Goal: Task Accomplishment & Management: Complete application form

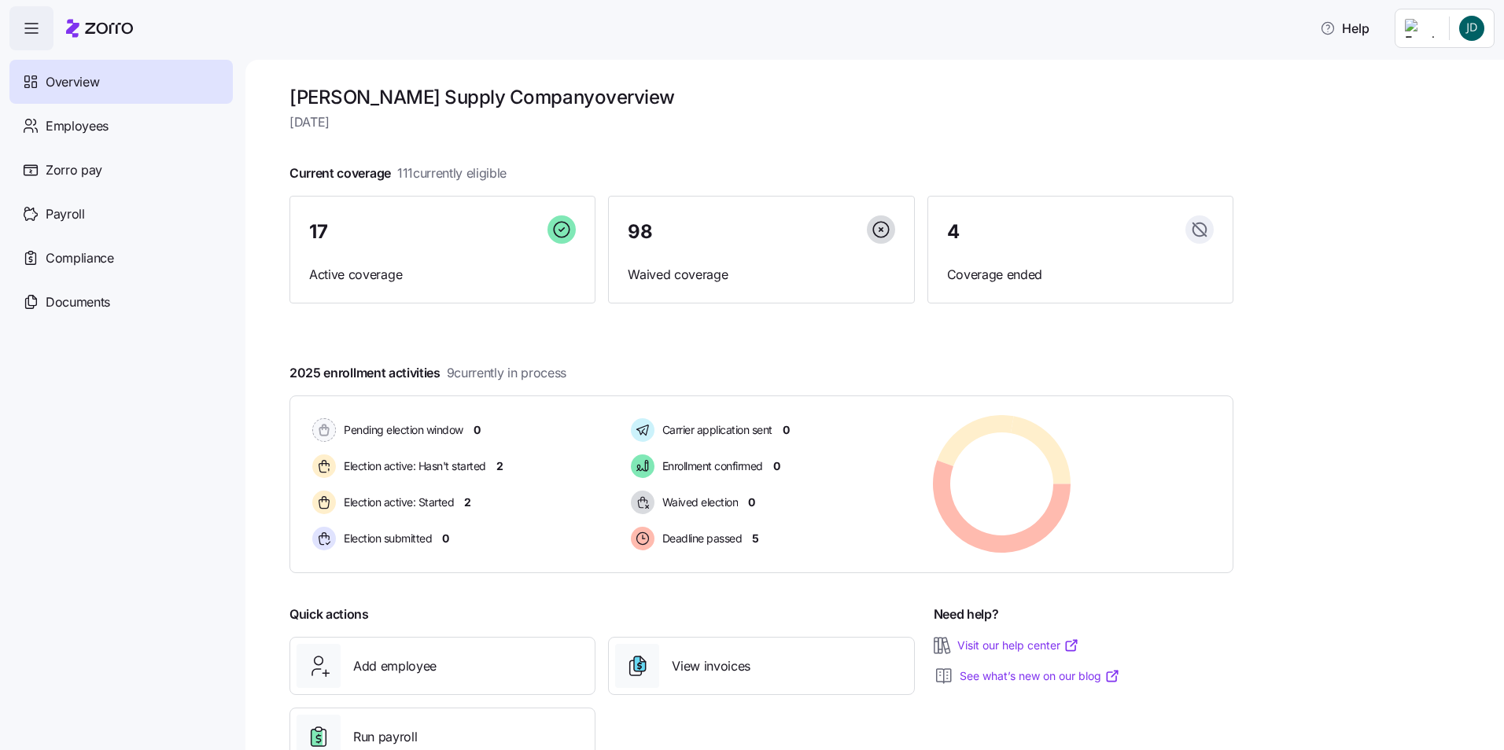
click at [1428, 33] on html "Help Overview Employees Zorro pay Payroll Compliance Documents [PERSON_NAME] Su…" at bounding box center [752, 370] width 1504 height 741
click at [1263, 76] on html "Help Overview Employees Zorro pay Payroll Compliance Documents [PERSON_NAME] Su…" at bounding box center [752, 370] width 1504 height 741
click at [33, 31] on icon "button" at bounding box center [31, 28] width 19 height 19
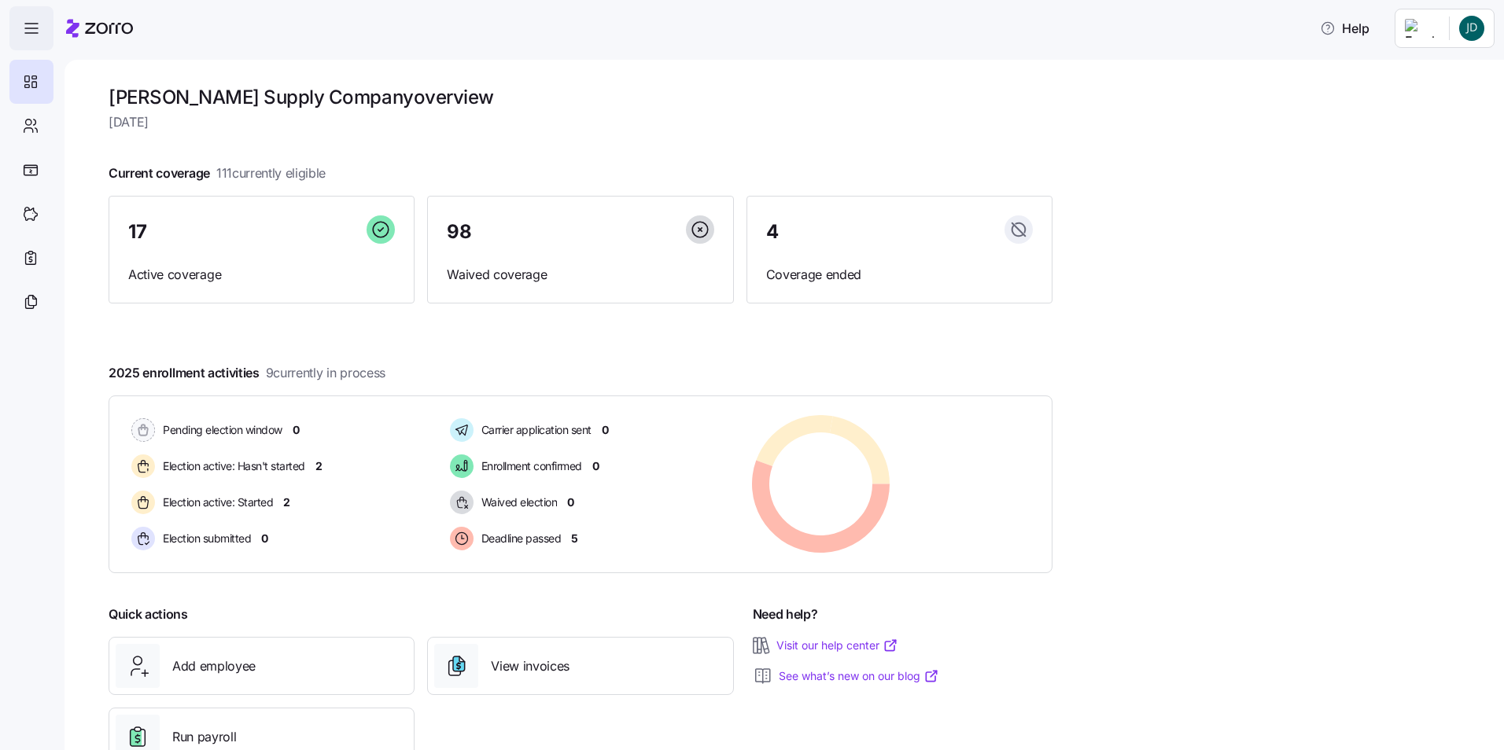
click at [33, 31] on icon "button" at bounding box center [31, 28] width 19 height 19
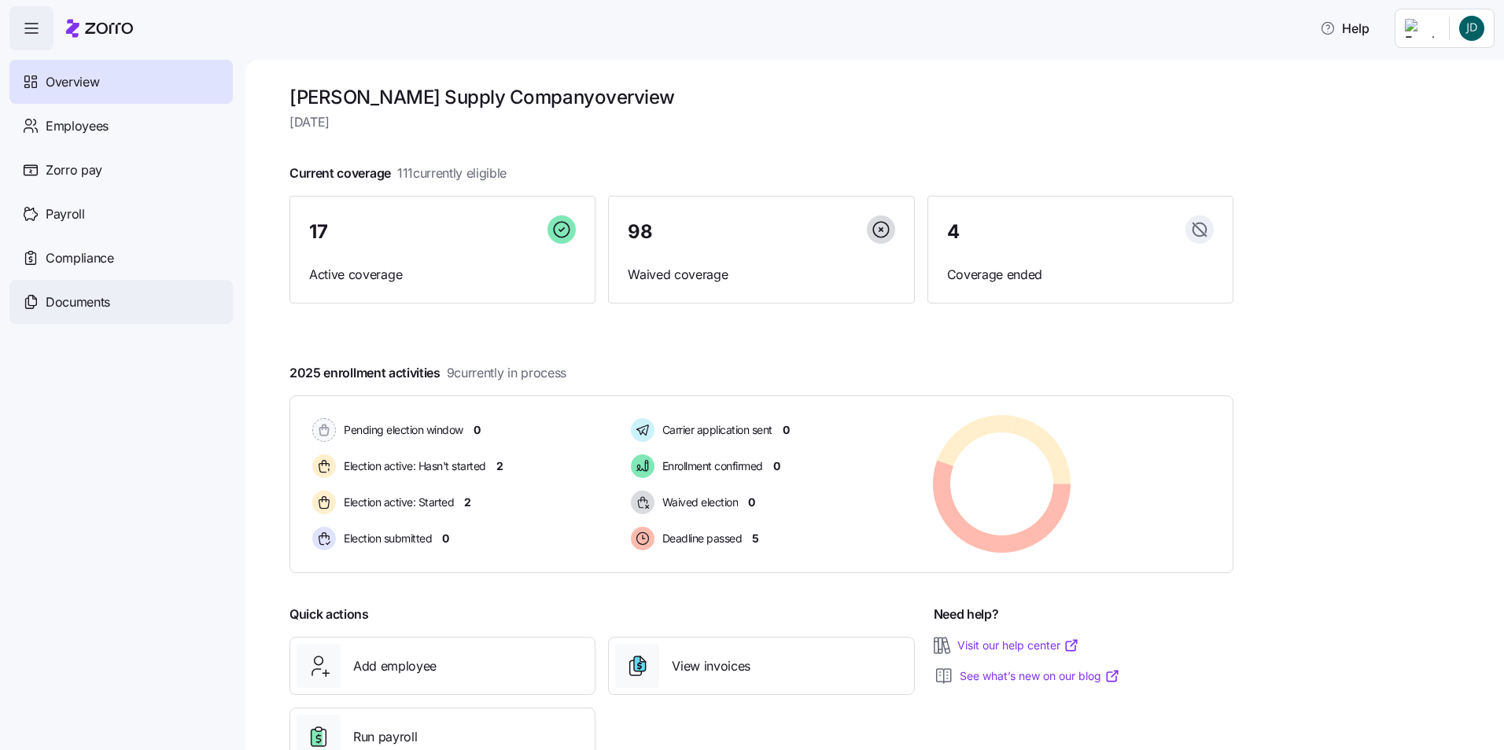
click at [102, 312] on div "Documents" at bounding box center [120, 302] width 223 height 44
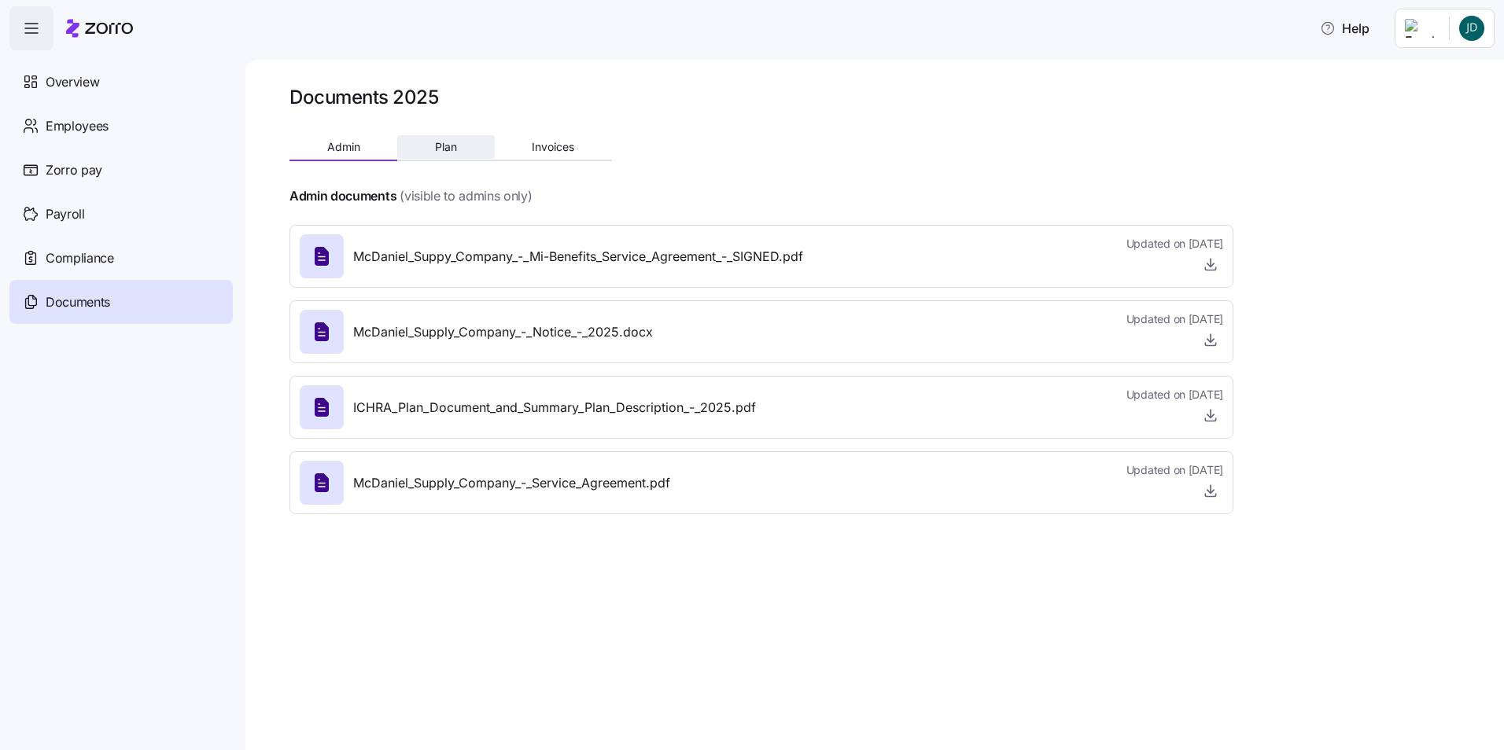
click at [442, 149] on span "Plan" at bounding box center [446, 147] width 22 height 11
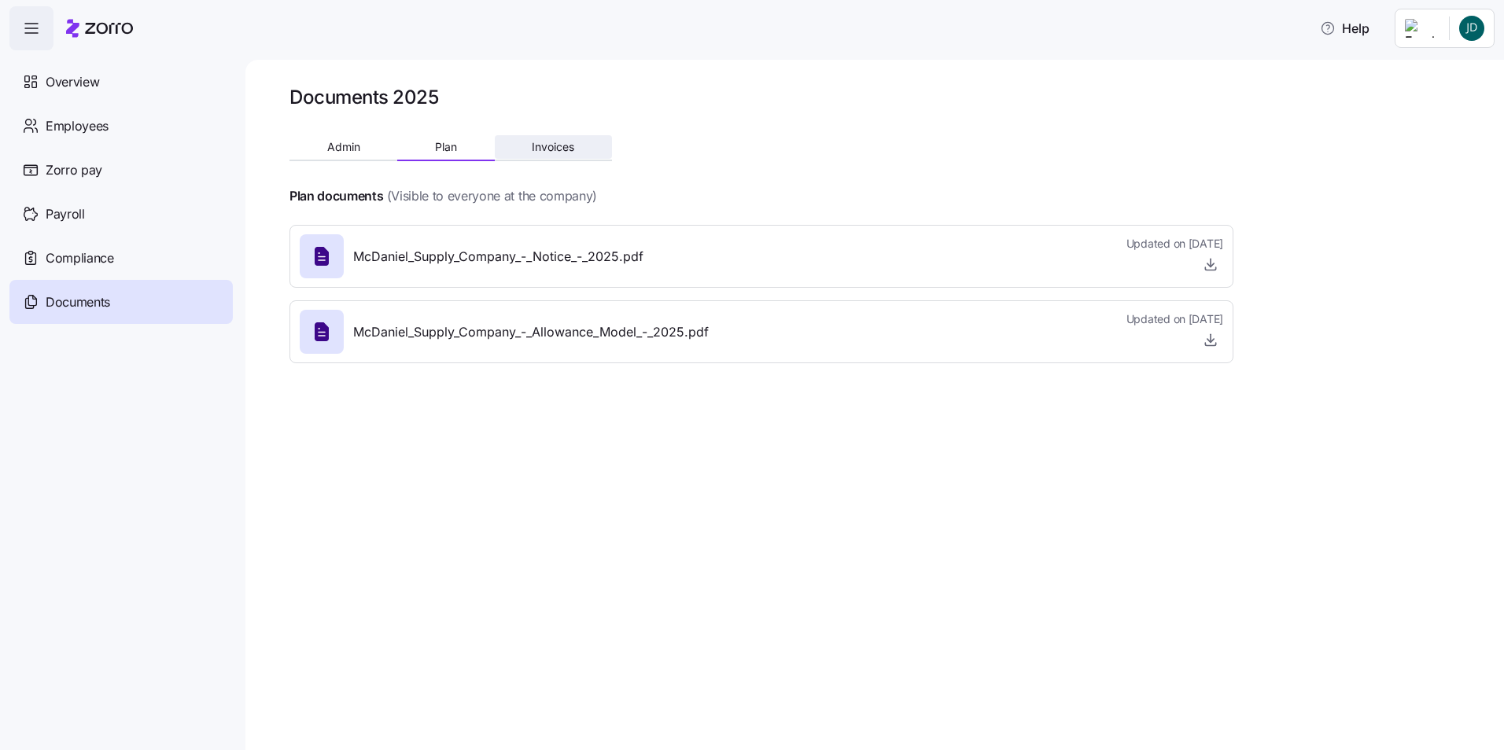
click at [571, 152] on span "Invoices" at bounding box center [553, 147] width 42 height 11
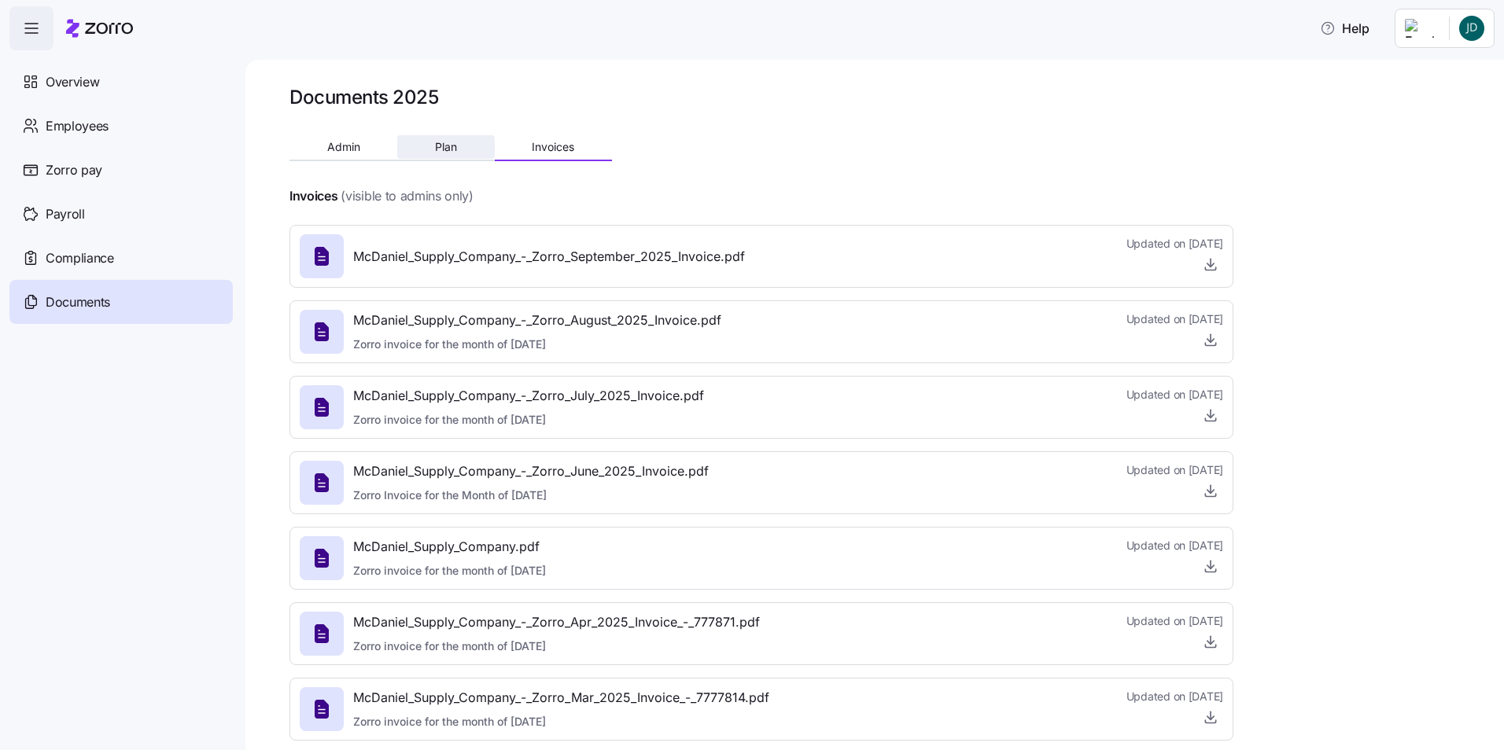
click at [466, 141] on button "Plan" at bounding box center [445, 147] width 97 height 24
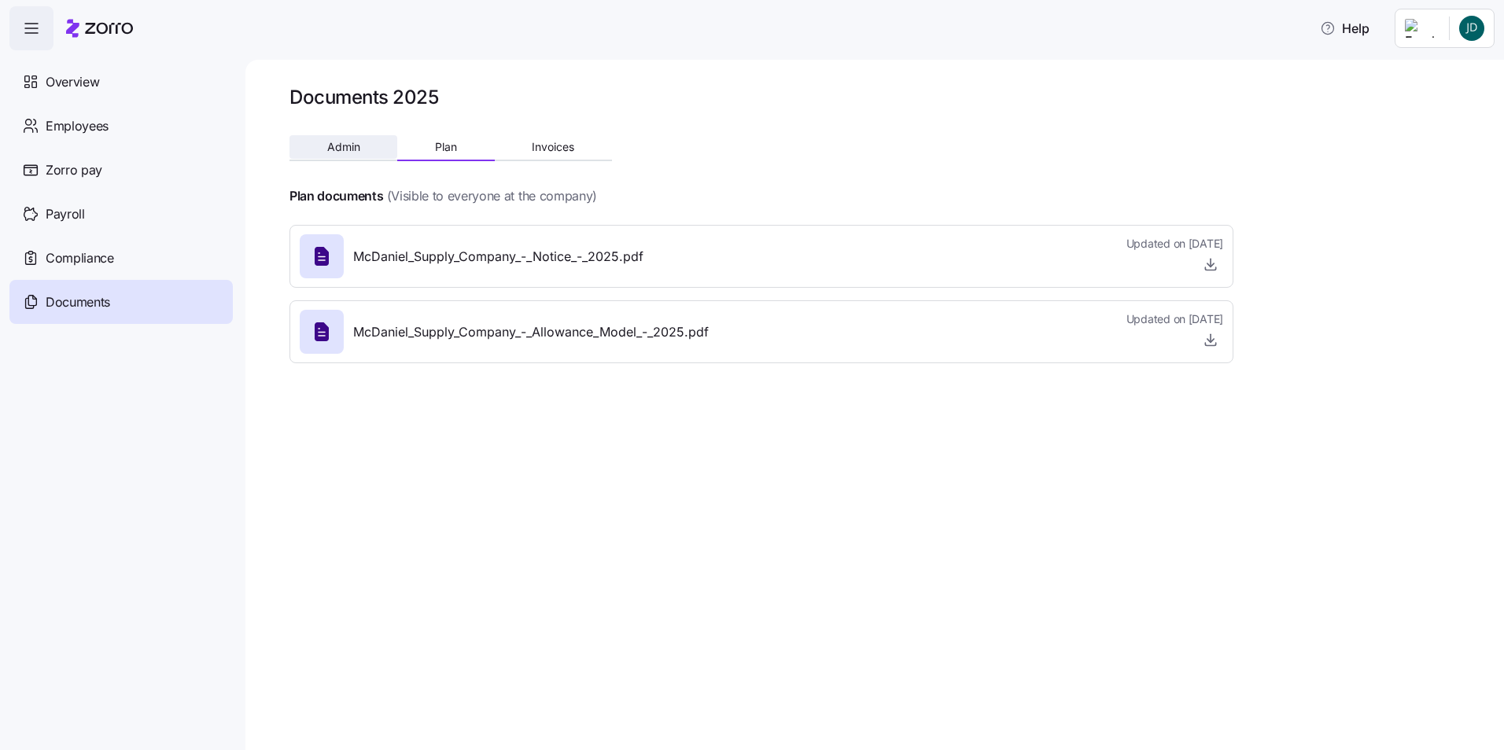
click at [364, 142] on button "Admin" at bounding box center [343, 147] width 108 height 24
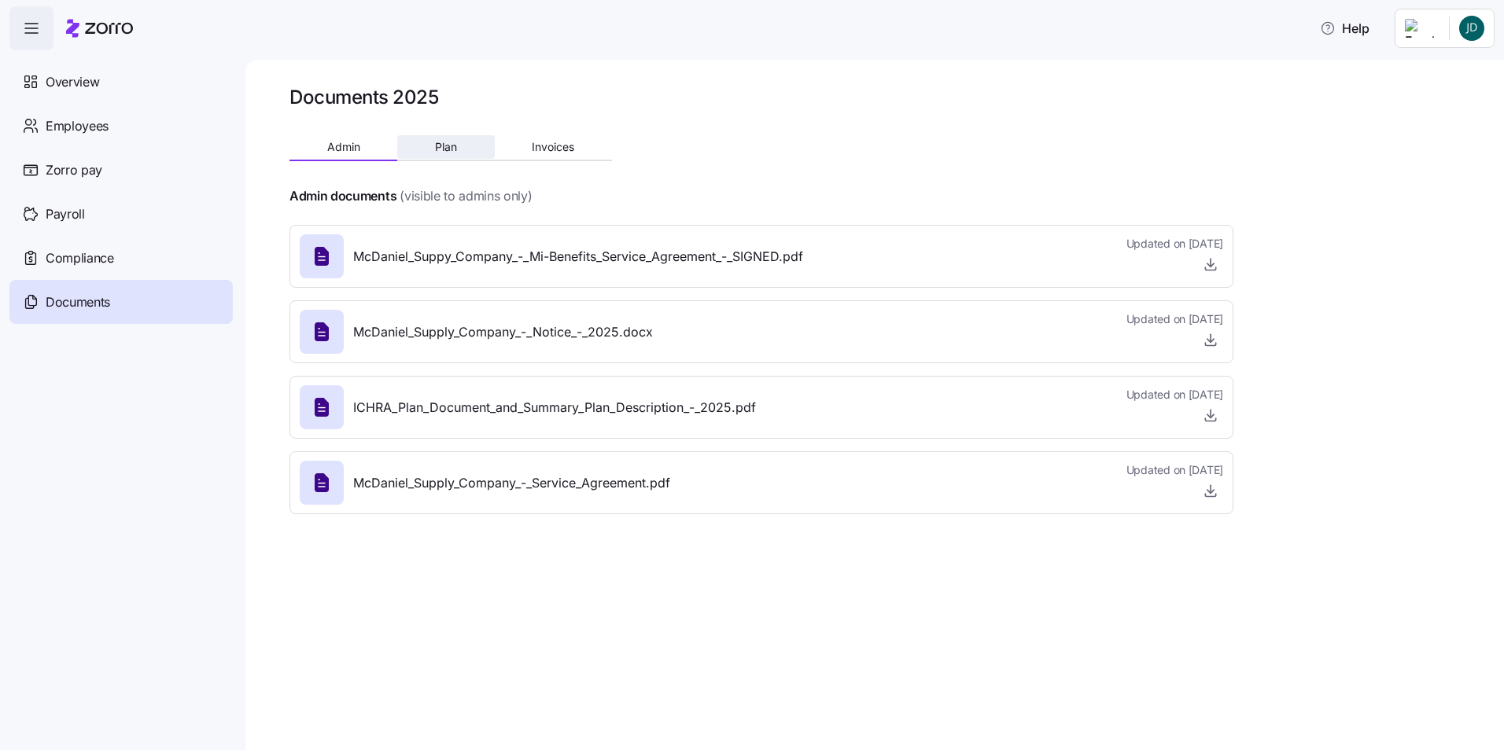
click at [437, 139] on button "Plan" at bounding box center [445, 147] width 97 height 24
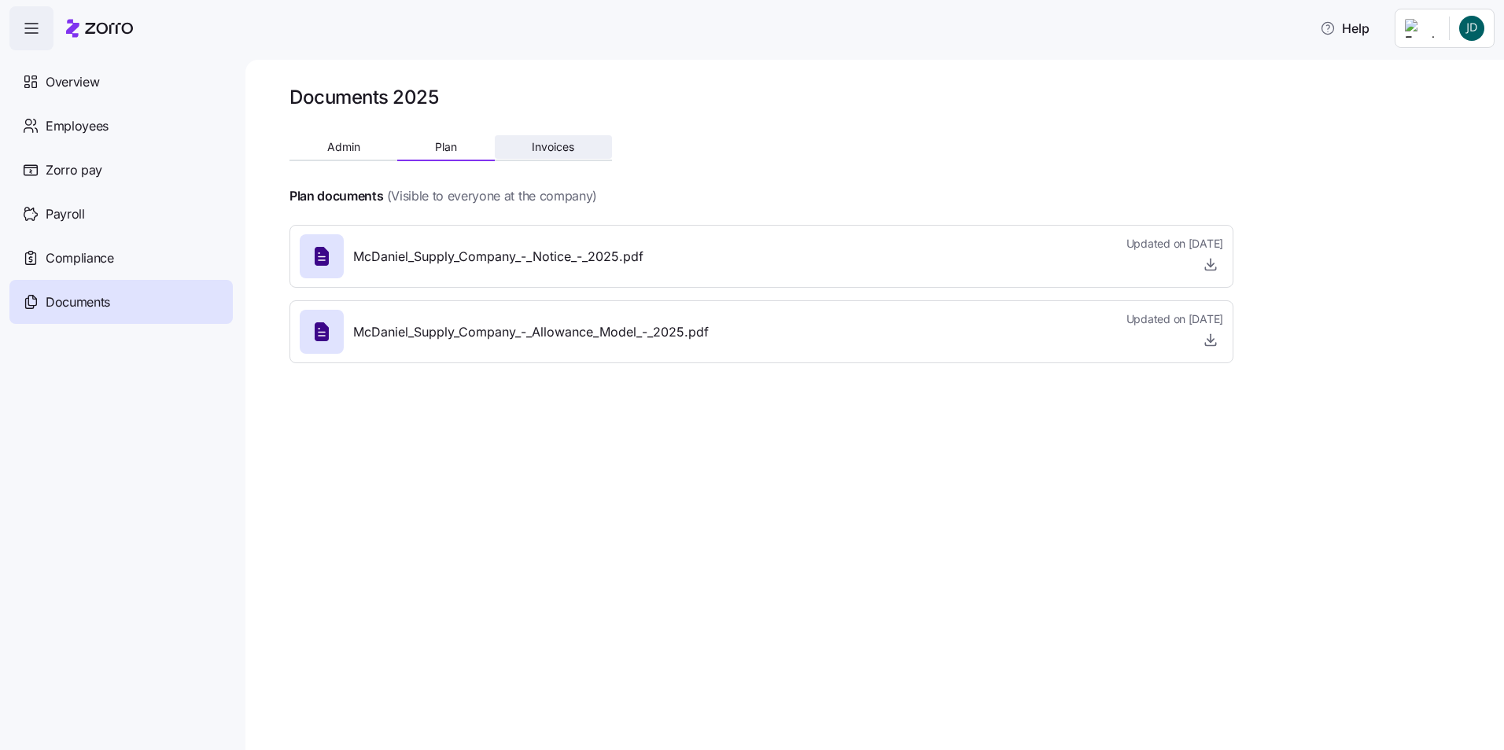
click at [538, 149] on span "Invoices" at bounding box center [553, 147] width 42 height 11
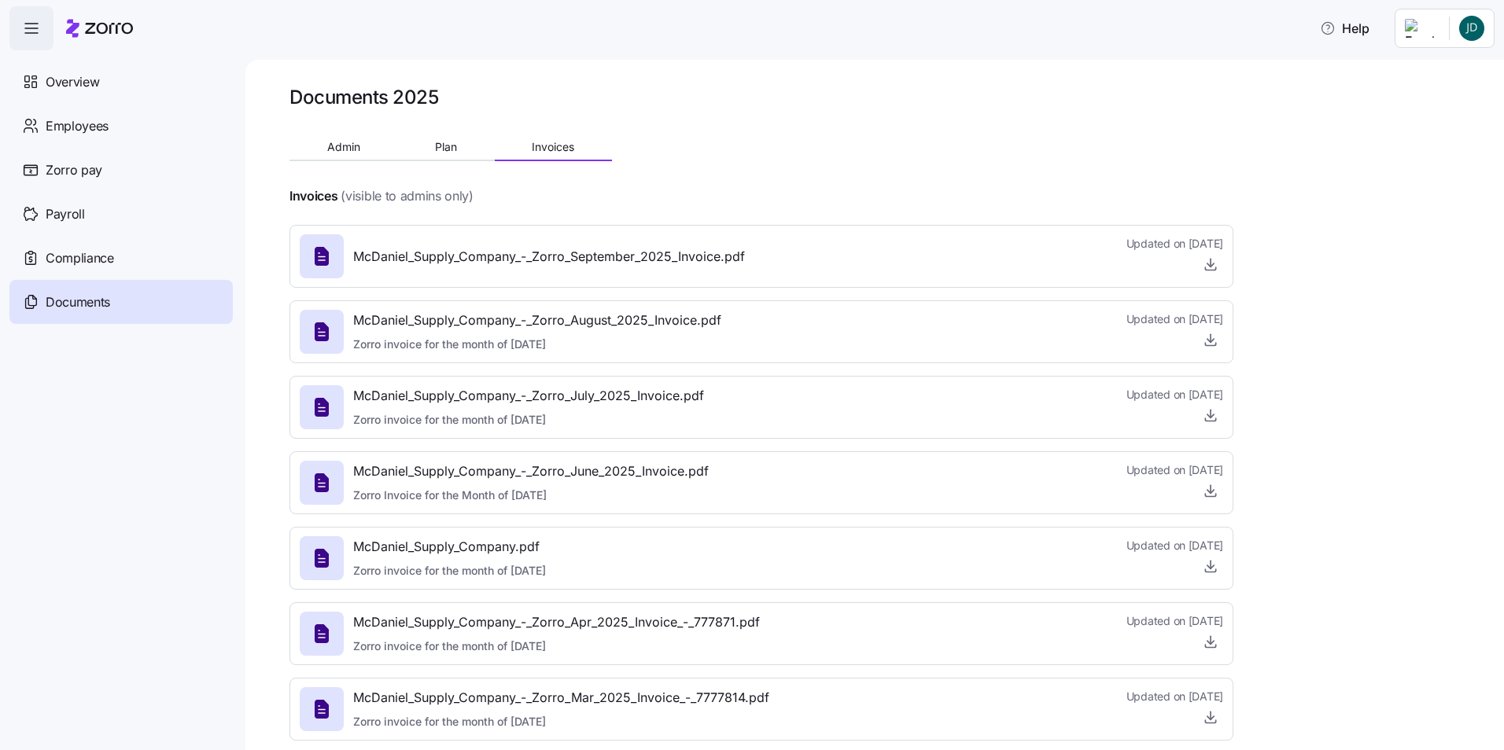
click at [342, 160] on div "Admin Plan Invoices" at bounding box center [450, 150] width 322 height 24
click at [338, 145] on span "Admin" at bounding box center [343, 147] width 33 height 11
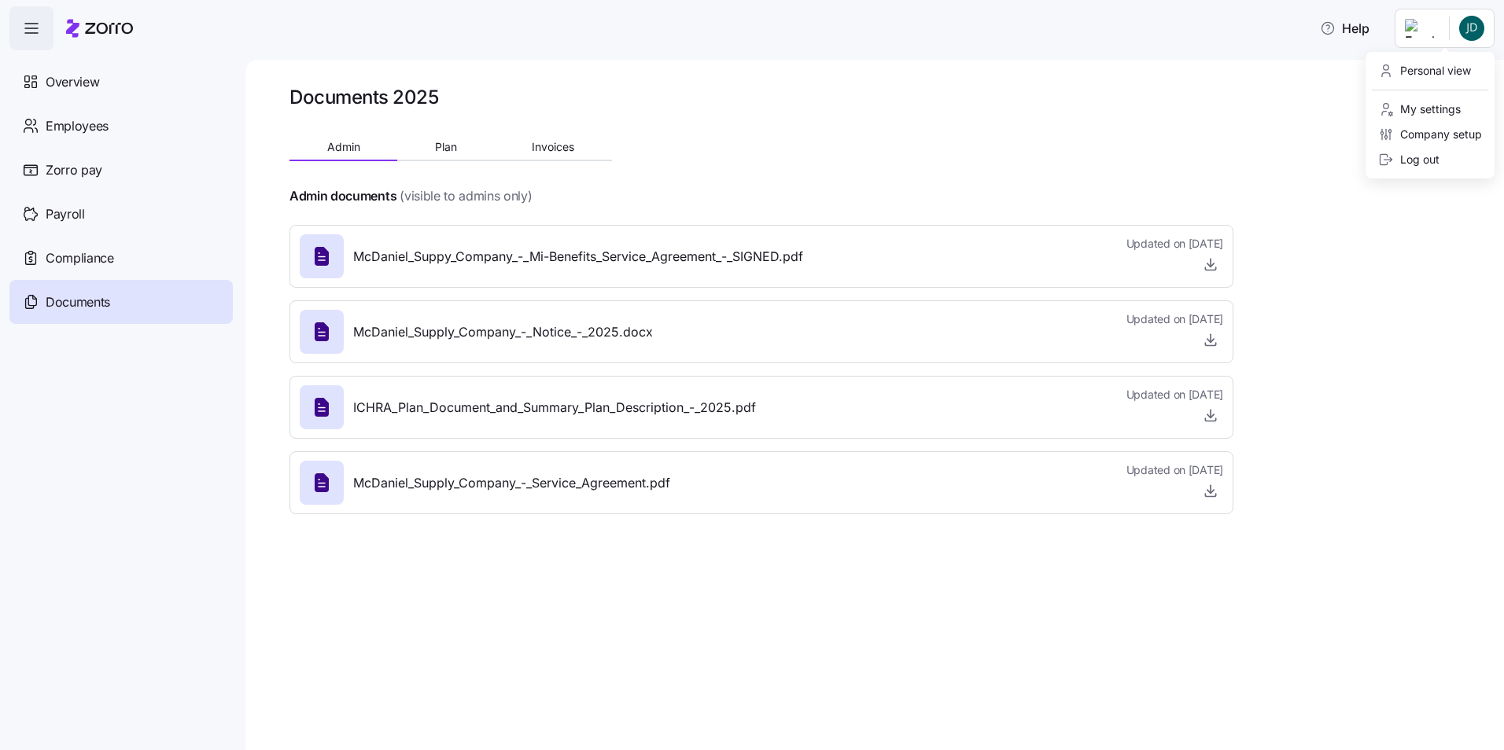
click at [1475, 30] on html "Help Overview Employees Zorro pay Payroll Compliance Documents Documents 2025 A…" at bounding box center [752, 370] width 1504 height 741
click at [1467, 142] on div "Company setup" at bounding box center [1430, 134] width 104 height 17
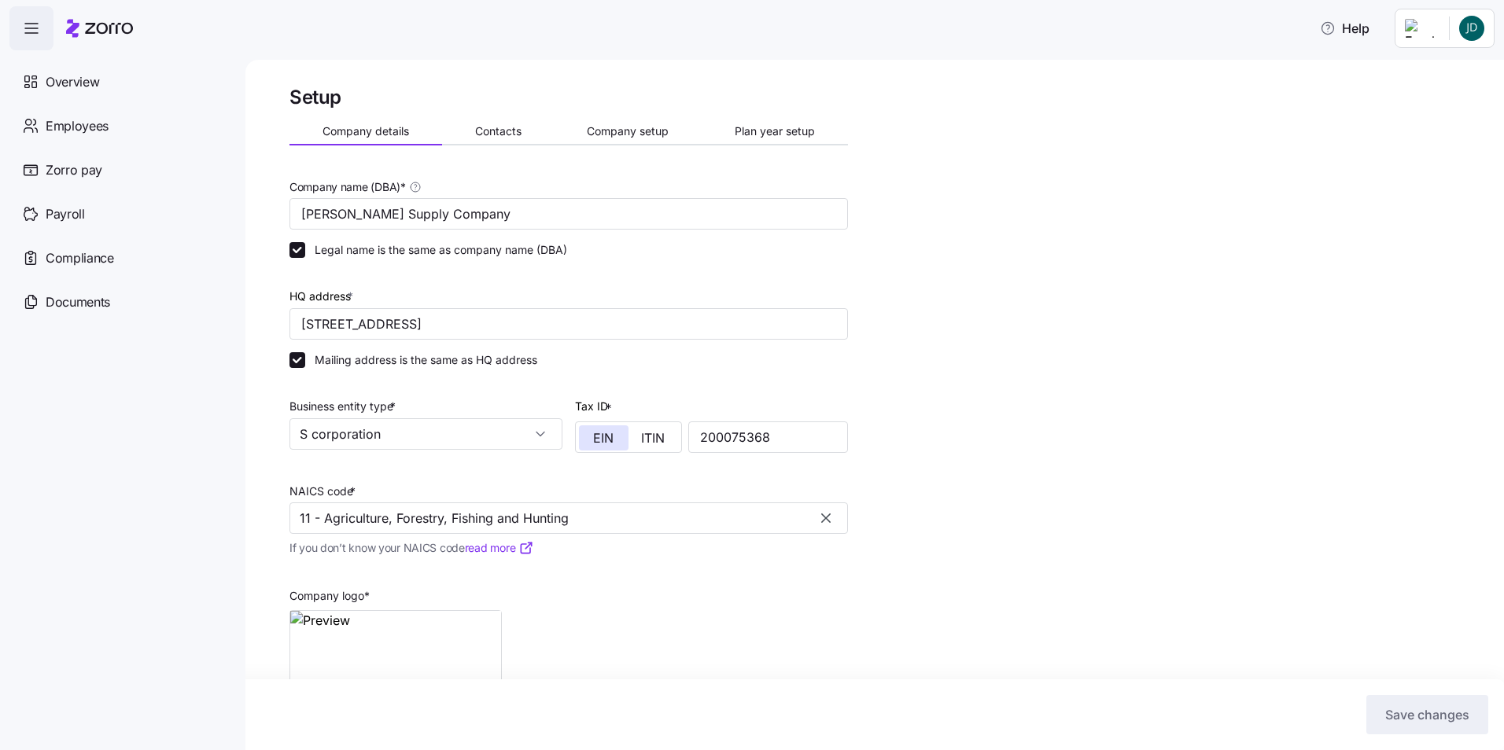
click at [508, 118] on div "Setup Company details Contacts Company setup Plan year setup Company name (DBA)…" at bounding box center [568, 445] width 558 height 720
click at [511, 123] on button "Contacts" at bounding box center [498, 132] width 112 height 24
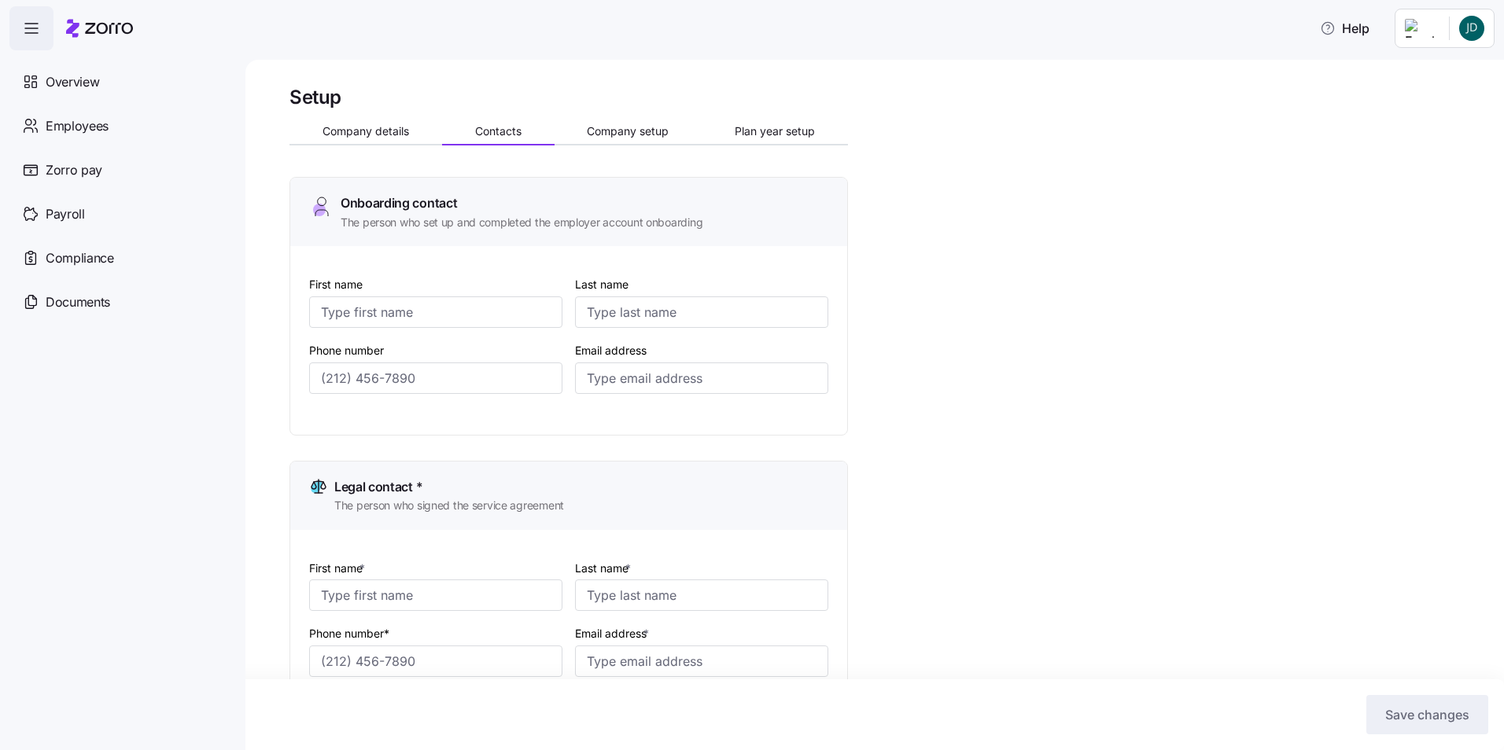
type input "[PERSON_NAME]"
type input "[EMAIL_ADDRESS][DOMAIN_NAME]"
type input "[PERSON_NAME]"
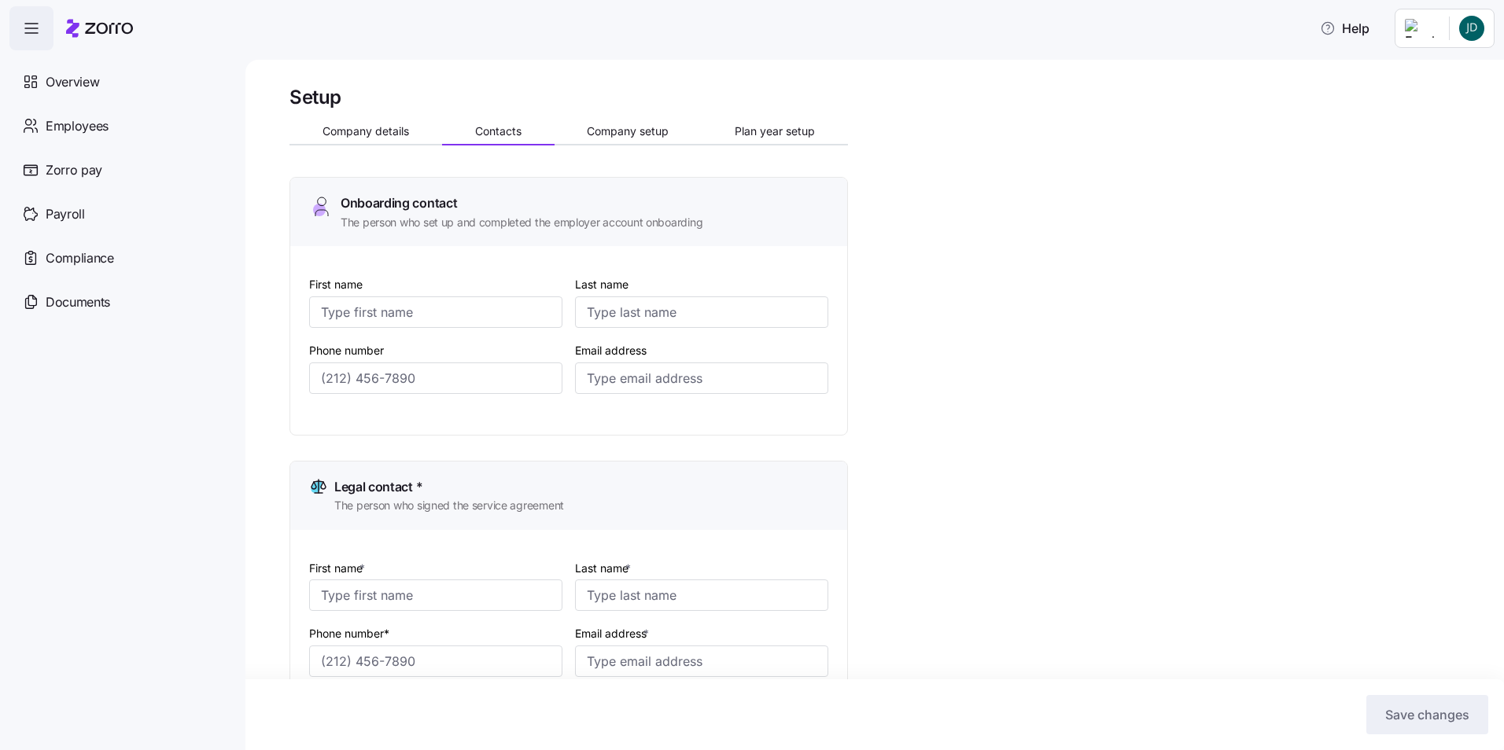
type input "[EMAIL_ADDRESS][DOMAIN_NAME]"
type input "[PERSON_NAME]"
type input "Schwatrzkopf"
type input "[EMAIL_ADDRESS][DOMAIN_NAME]"
type input "[PERSON_NAME]"
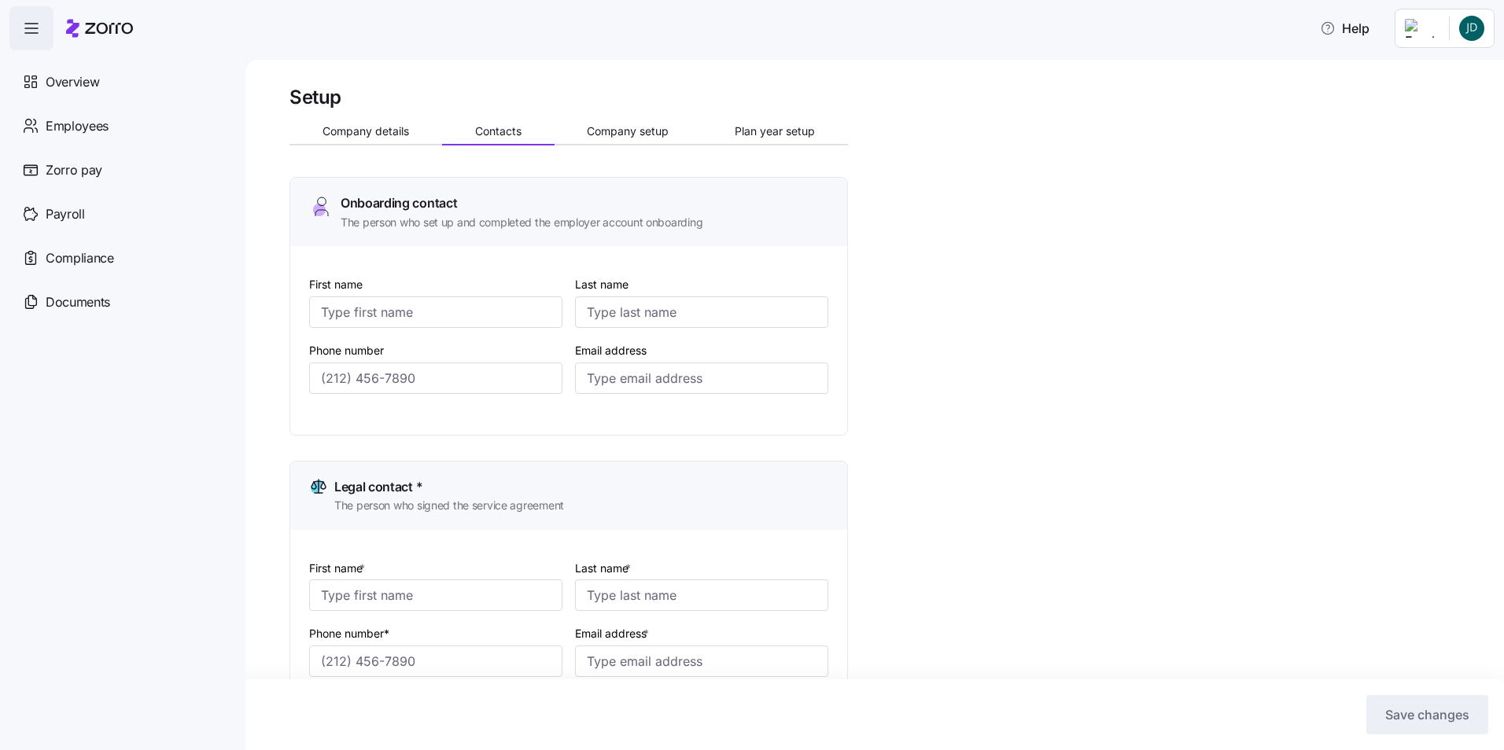
type input "[PERSON_NAME]"
type input "[EMAIL_ADDRESS][DOMAIN_NAME]"
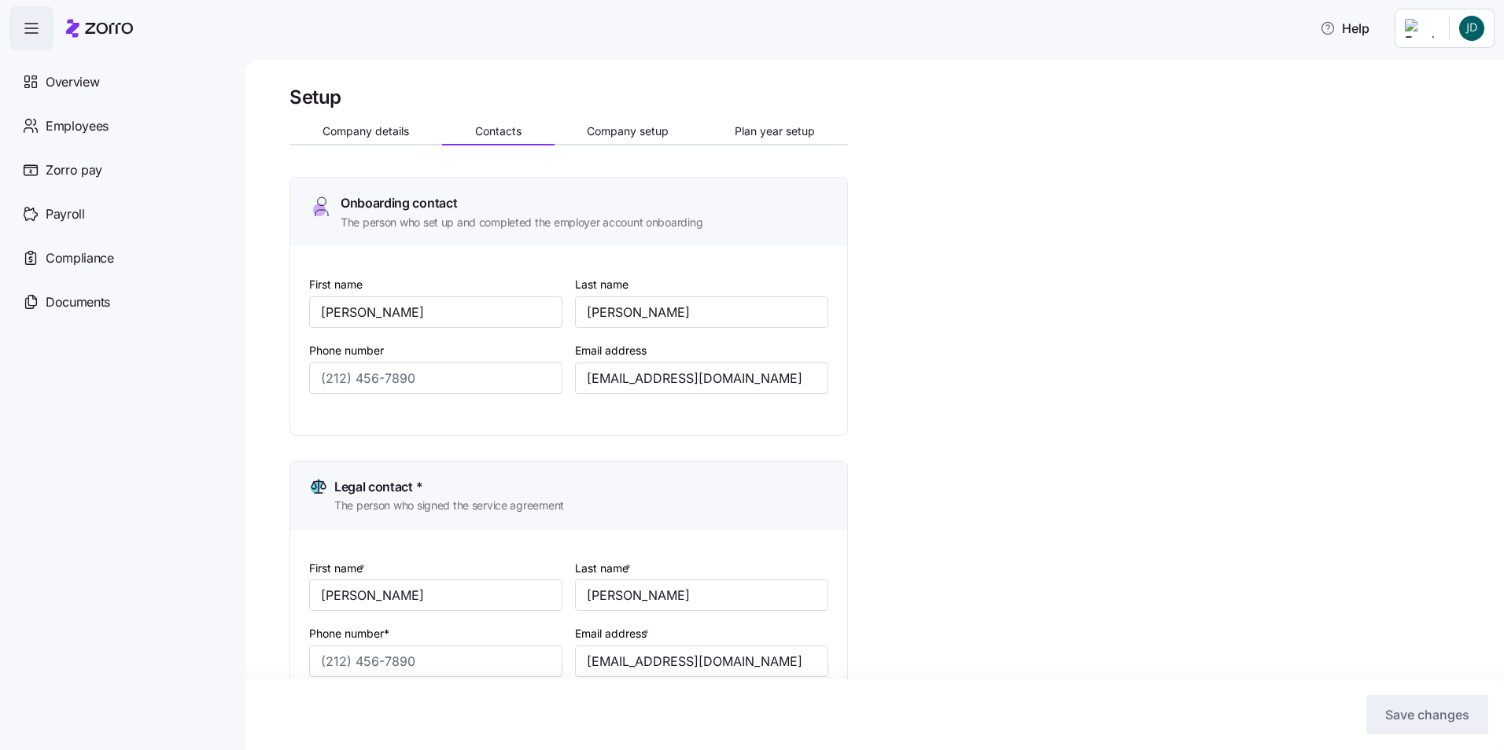
type input "[PHONE_NUMBER]"
click at [654, 123] on button "Company setup" at bounding box center [628, 132] width 148 height 24
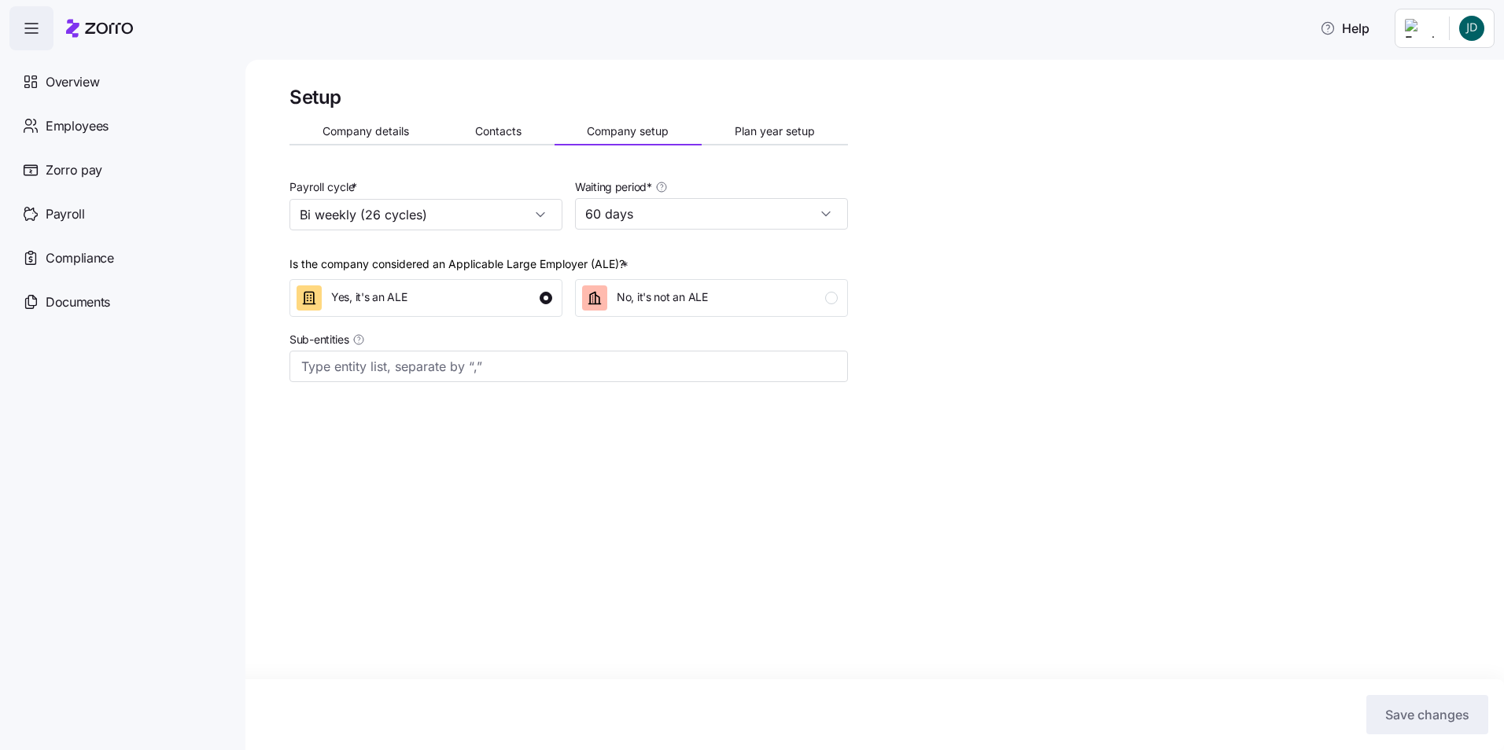
click at [782, 129] on span "Plan year setup" at bounding box center [775, 131] width 80 height 11
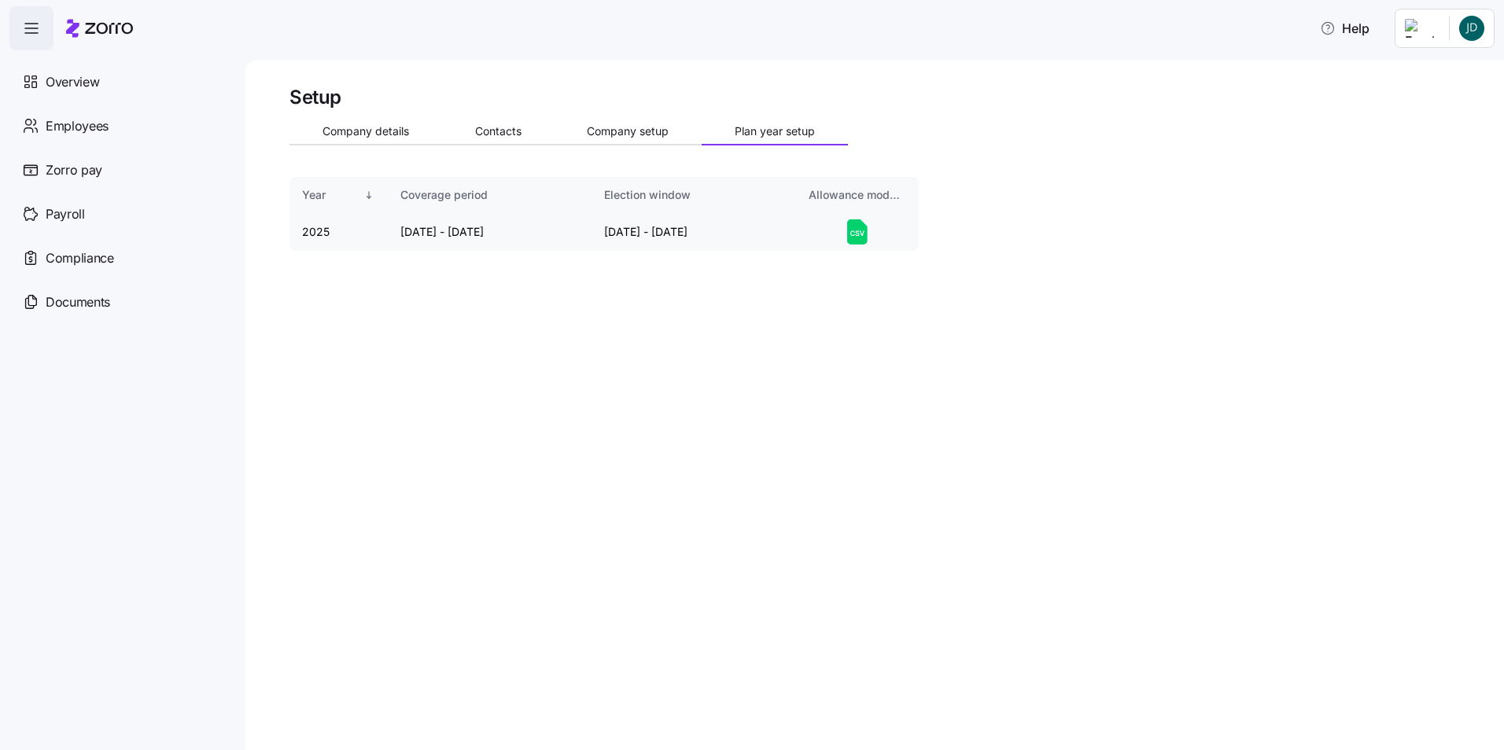
click at [852, 230] on icon at bounding box center [857, 231] width 20 height 25
